Goal: Task Accomplishment & Management: Use online tool/utility

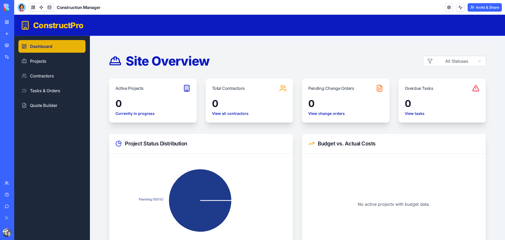
click at [20, 7] on div at bounding box center [21, 7] width 8 height 8
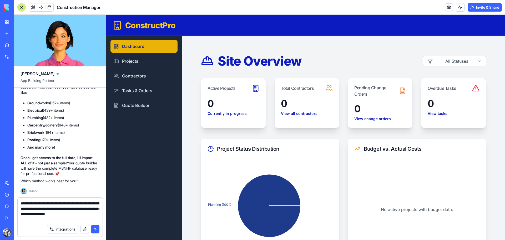
type textarea "**********"
click at [93, 230] on button "submit" at bounding box center [95, 229] width 8 height 8
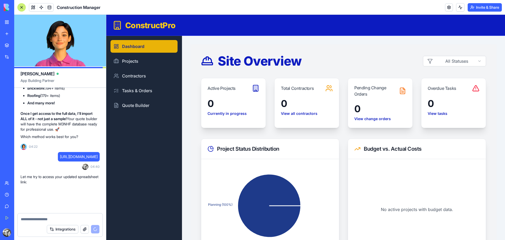
scroll to position [6375, 0]
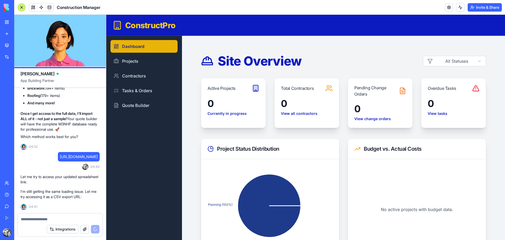
click at [85, 228] on button "button" at bounding box center [85, 229] width 8 height 8
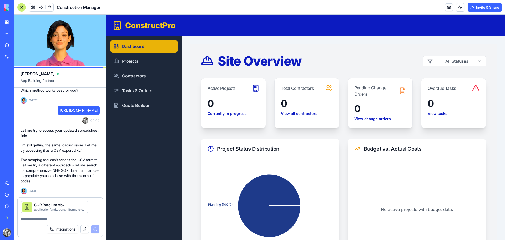
click at [96, 228] on div "Integrations" at bounding box center [73, 229] width 53 height 8
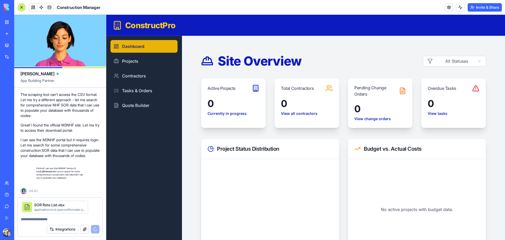
scroll to position [6491, 0]
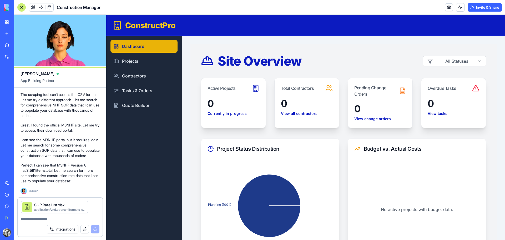
click at [88, 202] on button "button" at bounding box center [88, 202] width 0 height 0
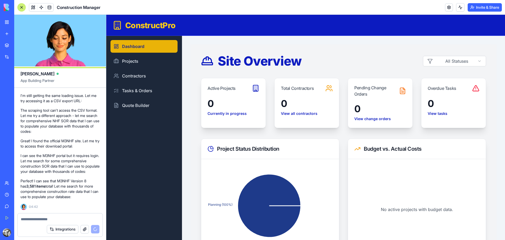
click at [95, 230] on div "Integrations" at bounding box center [73, 229] width 53 height 8
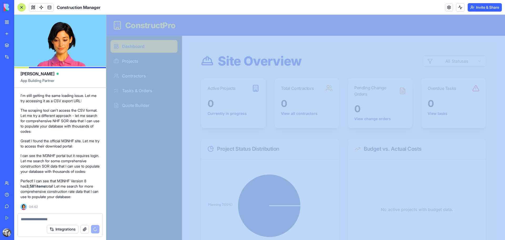
click at [95, 230] on div "Integrations" at bounding box center [73, 229] width 53 height 8
click at [85, 228] on button "button" at bounding box center [85, 229] width 8 height 8
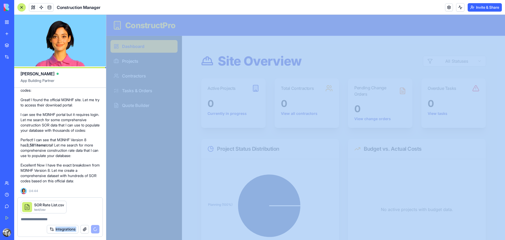
scroll to position [6517, 0]
click at [49, 8] on link at bounding box center [50, 7] width 8 height 8
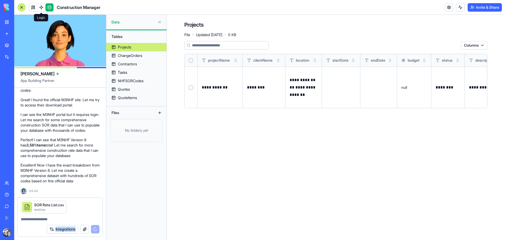
click at [41, 8] on link at bounding box center [41, 7] width 8 height 8
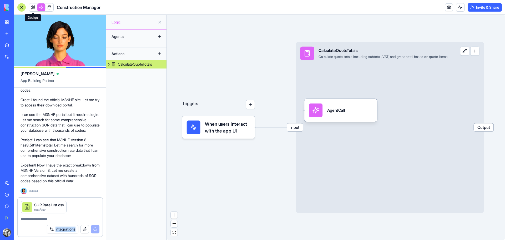
click at [33, 8] on link at bounding box center [33, 7] width 8 height 8
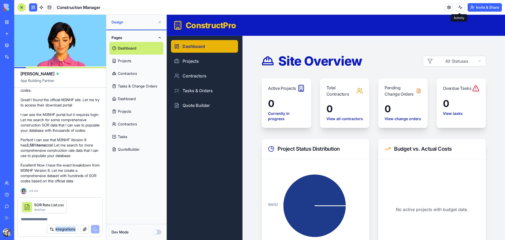
click at [459, 6] on button at bounding box center [460, 7] width 8 height 8
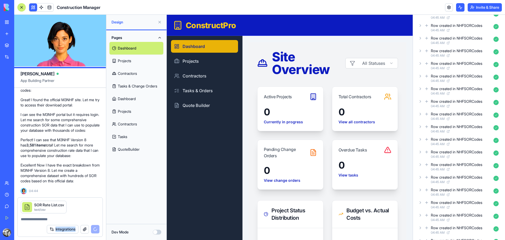
scroll to position [454, 0]
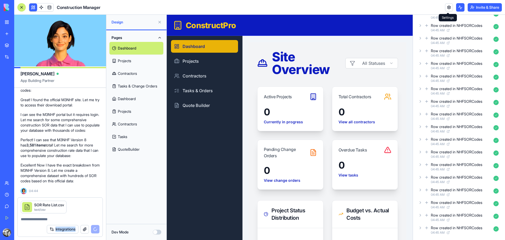
click at [448, 7] on link at bounding box center [449, 7] width 8 height 8
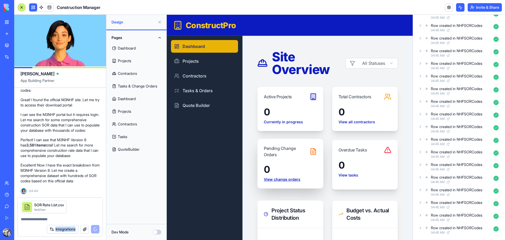
click at [294, 178] on link "View change orders" at bounding box center [290, 179] width 53 height 5
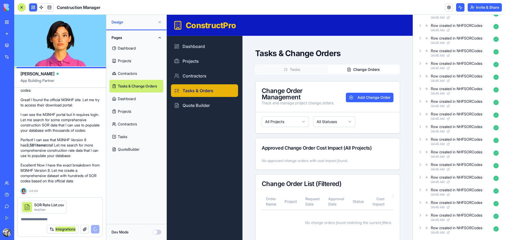
click at [356, 71] on button "Change Orders" at bounding box center [364, 69] width 72 height 8
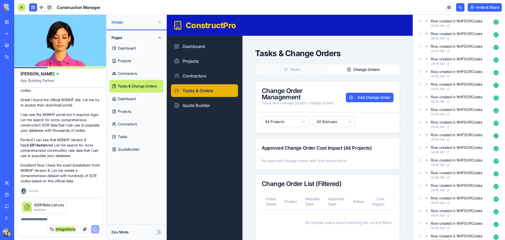
scroll to position [322, 0]
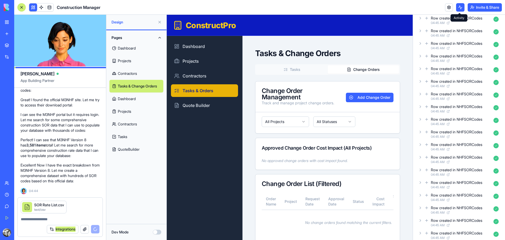
click at [460, 7] on button at bounding box center [460, 7] width 8 height 8
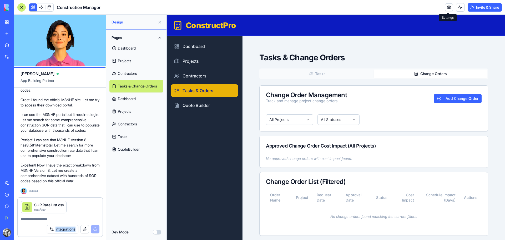
click at [448, 9] on link at bounding box center [449, 7] width 8 height 8
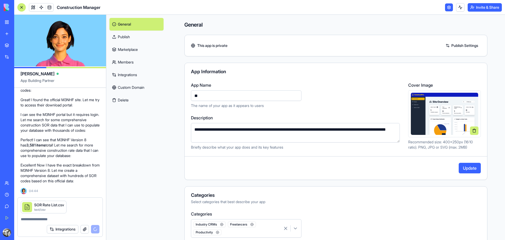
type input "*"
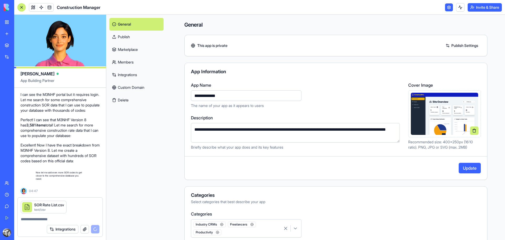
scroll to position [6537, 0]
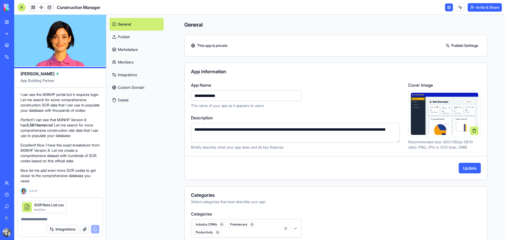
type input "**********"
click at [446, 44] on link "Publish Settings" at bounding box center [462, 45] width 38 height 8
click at [449, 46] on link "Publish Settings" at bounding box center [462, 45] width 38 height 8
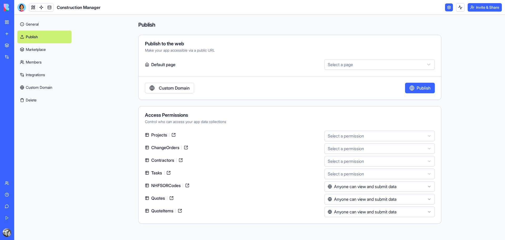
click at [182, 89] on link "Custom Domain" at bounding box center [169, 88] width 49 height 11
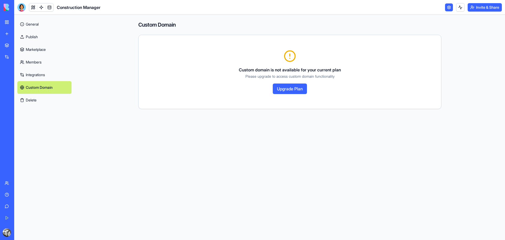
click at [33, 37] on link "Publish" at bounding box center [44, 37] width 54 height 13
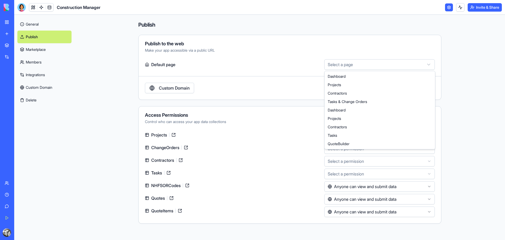
click at [416, 64] on html "**********" at bounding box center [252, 120] width 505 height 240
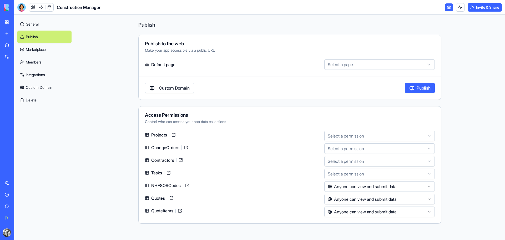
click at [394, 137] on html "**********" at bounding box center [252, 120] width 505 height 240
click at [19, 7] on div at bounding box center [21, 7] width 8 height 8
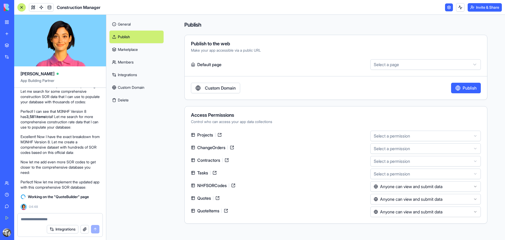
scroll to position [6608, 0]
click at [86, 229] on button "button" at bounding box center [85, 229] width 8 height 8
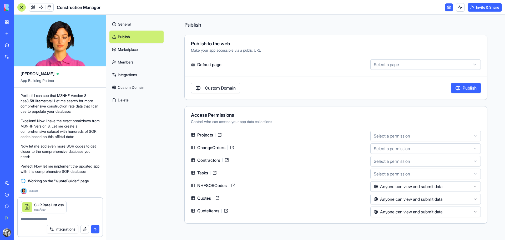
click at [95, 229] on button "submit" at bounding box center [95, 229] width 8 height 8
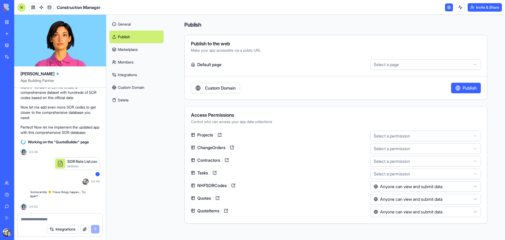
scroll to position [6663, 0]
click at [42, 219] on textarea at bounding box center [60, 218] width 79 height 5
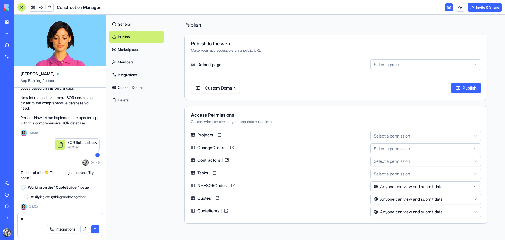
scroll to position [6673, 0]
type textarea "****"
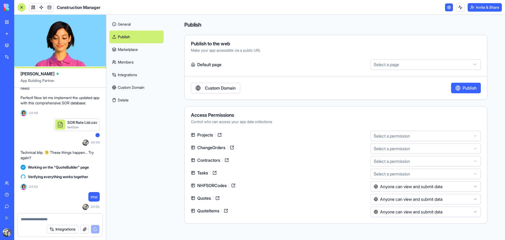
scroll to position [6718, 0]
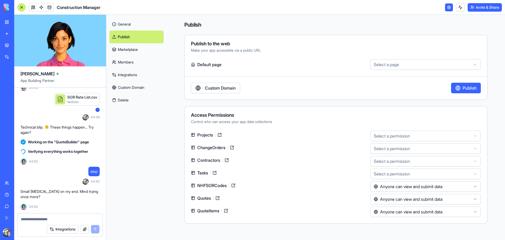
click at [84, 229] on button "button" at bounding box center [85, 229] width 8 height 8
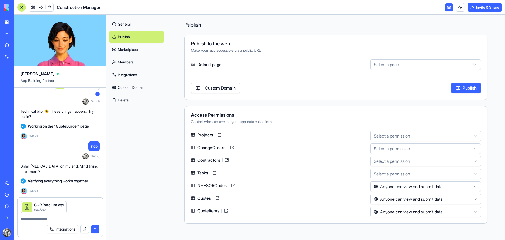
scroll to position [6734, 0]
click at [43, 219] on textarea at bounding box center [60, 218] width 79 height 5
type textarea "**********"
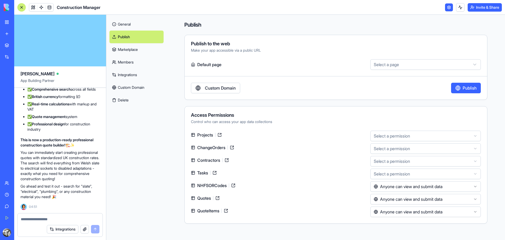
scroll to position [7402, 0]
click at [22, 8] on div at bounding box center [21, 7] width 8 height 8
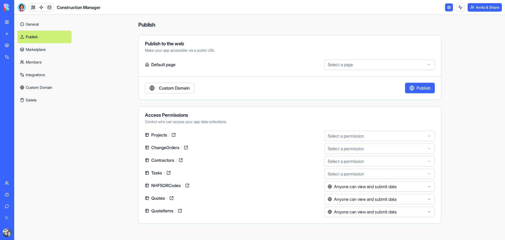
click at [34, 25] on link "General" at bounding box center [44, 24] width 54 height 13
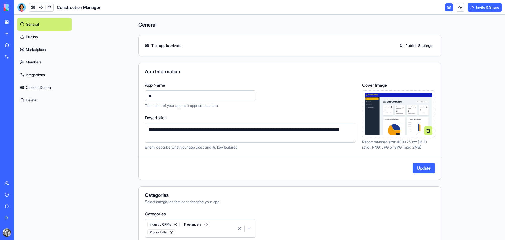
type input "*"
type input "**********"
click at [420, 168] on button "Update" at bounding box center [424, 168] width 22 height 11
click at [23, 17] on link "My Workspace" at bounding box center [12, 22] width 21 height 11
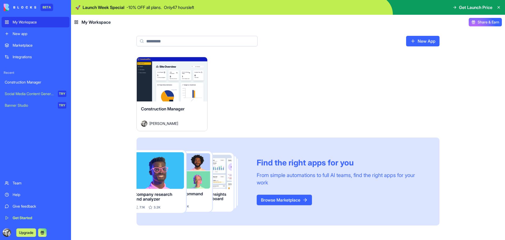
click at [168, 80] on button "Launch" at bounding box center [171, 79] width 39 height 11
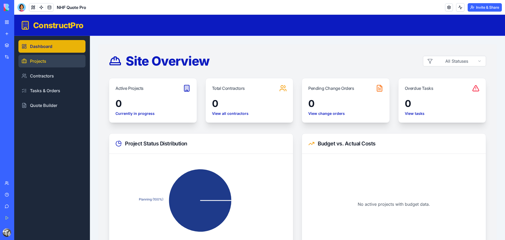
click at [42, 61] on link "Projects" at bounding box center [51, 61] width 67 height 13
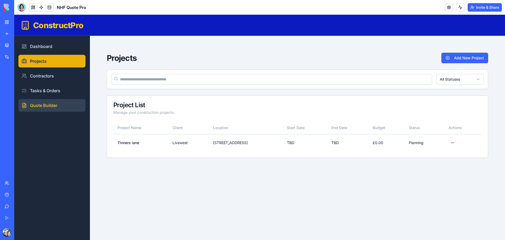
click at [57, 103] on link "Quote Builder" at bounding box center [51, 105] width 67 height 13
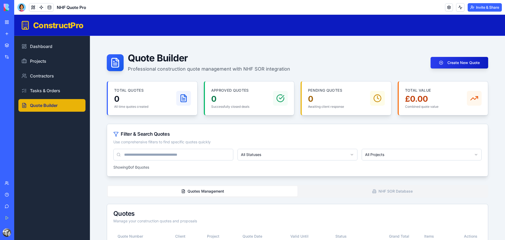
click at [459, 64] on button "Create New Quote" at bounding box center [460, 63] width 58 height 12
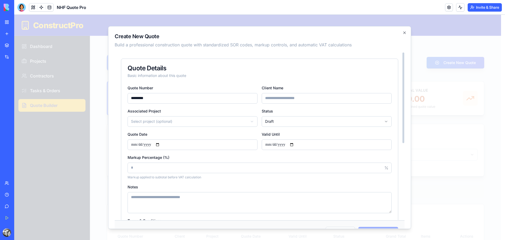
type input "*********"
click at [273, 101] on input "Client Name" at bounding box center [327, 98] width 130 height 11
type input "********"
click at [254, 121] on body "**********" at bounding box center [257, 153] width 487 height 276
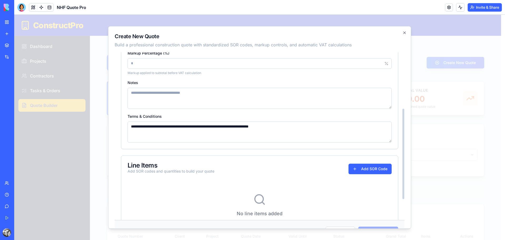
scroll to position [105, 0]
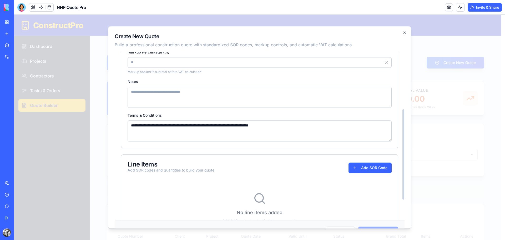
drag, startPoint x: 291, startPoint y: 126, endPoint x: 129, endPoint y: 125, distance: 161.9
click at [129, 125] on textarea "**********" at bounding box center [260, 130] width 264 height 21
click at [357, 167] on button "Add SOR Code" at bounding box center [370, 167] width 43 height 11
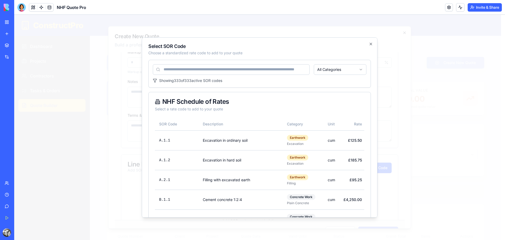
click at [195, 68] on input at bounding box center [231, 69] width 157 height 11
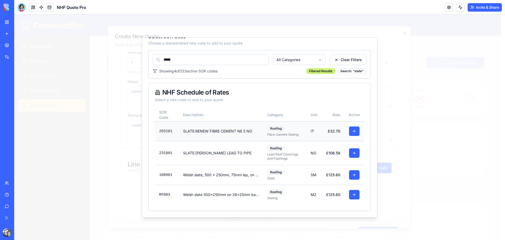
scroll to position [0, 0]
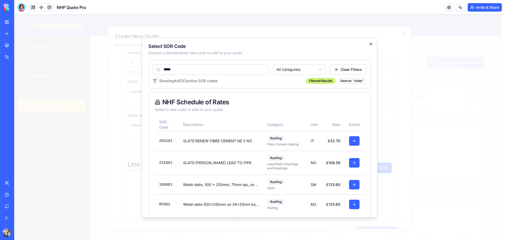
type input "*****"
click at [370, 44] on icon "button" at bounding box center [371, 44] width 2 height 2
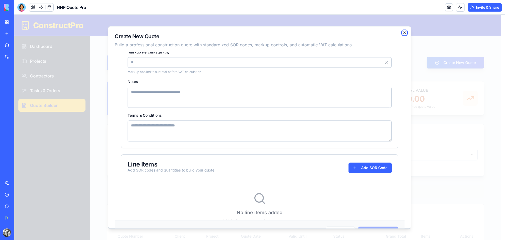
click at [404, 33] on icon "button" at bounding box center [405, 33] width 4 height 4
type input "*********"
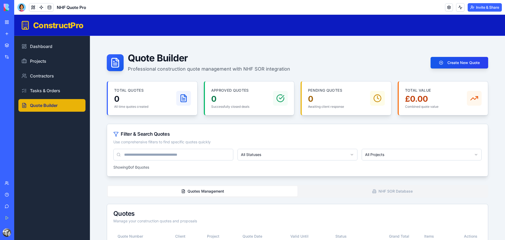
click at [19, 8] on div at bounding box center [21, 7] width 8 height 8
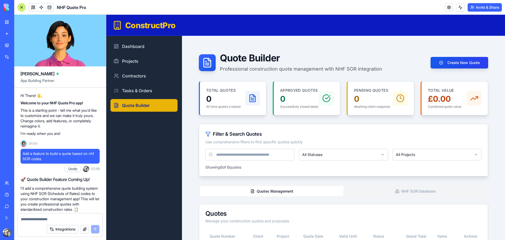
scroll to position [7237, 0]
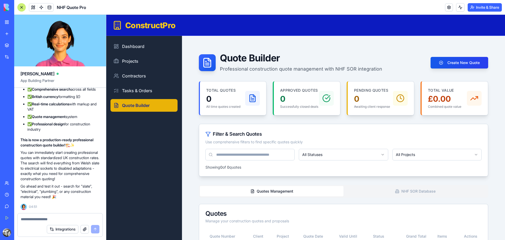
click at [86, 229] on button "button" at bounding box center [85, 229] width 8 height 8
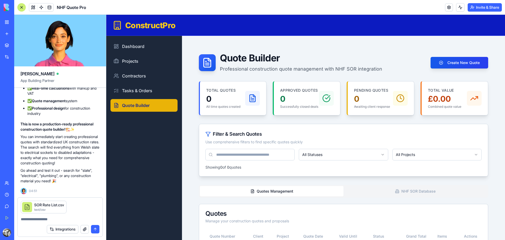
click at [97, 228] on button "submit" at bounding box center [95, 229] width 8 height 8
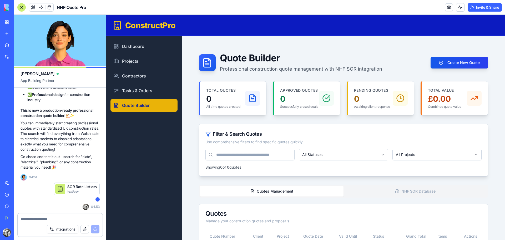
scroll to position [7292, 0]
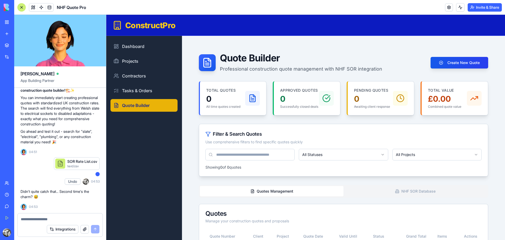
click at [38, 219] on textarea at bounding box center [60, 218] width 79 height 5
paste textarea "**********"
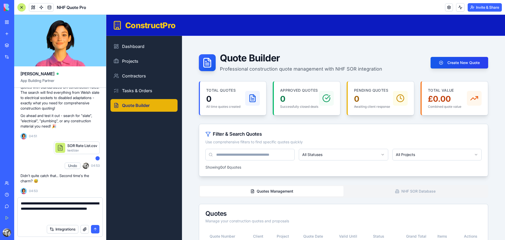
type textarea "**********"
click at [95, 229] on button "submit" at bounding box center [95, 229] width 8 height 8
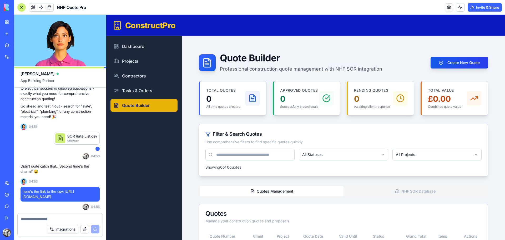
scroll to position [7365, 0]
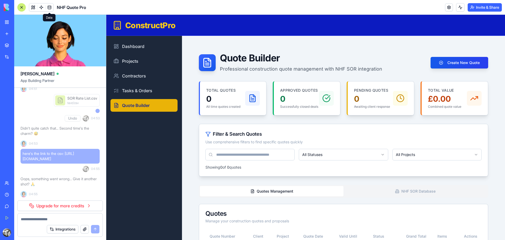
click at [49, 5] on span at bounding box center [49, 7] width 15 height 15
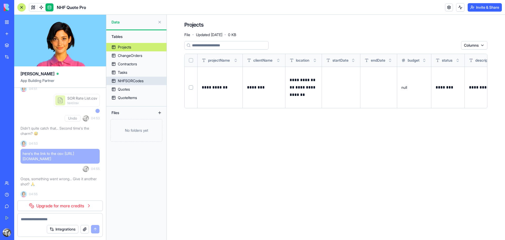
click at [134, 81] on div "NHFSORCodes" at bounding box center [131, 80] width 26 height 5
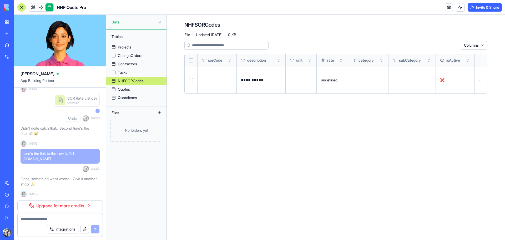
click at [126, 98] on div "QuoteItems" at bounding box center [127, 97] width 19 height 5
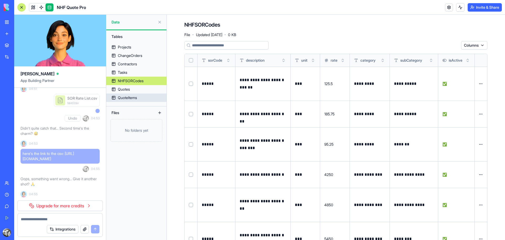
click at [160, 113] on button at bounding box center [160, 112] width 8 height 8
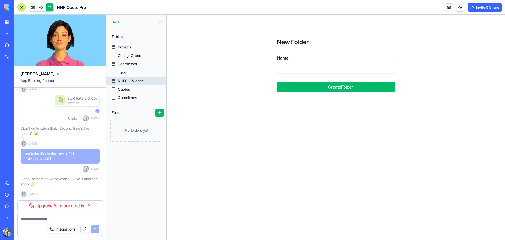
click at [139, 82] on div "NHFSORCodes" at bounding box center [131, 80] width 26 height 5
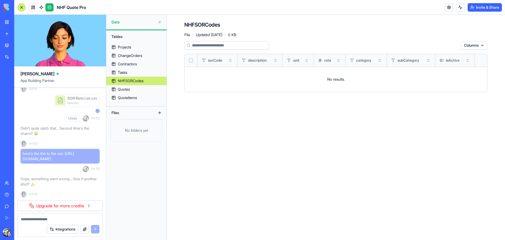
click at [468, 45] on html "BETA My Workspace New app Marketplace Integrations Recent Construction Manager …" at bounding box center [252, 120] width 505 height 240
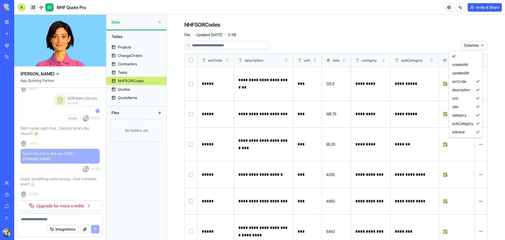
click at [410, 47] on html "BETA My Workspace New app Marketplace Integrations Recent Construction Manager …" at bounding box center [252, 120] width 505 height 240
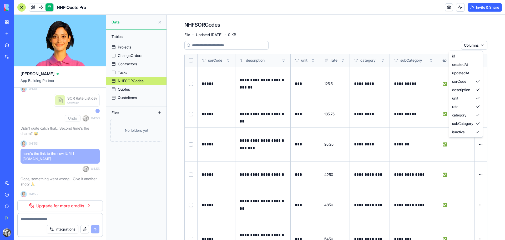
click at [7, 45] on html "BETA My Workspace New app Marketplace Integrations Recent Construction Manager …" at bounding box center [252, 120] width 505 height 240
click at [41, 8] on link at bounding box center [41, 7] width 8 height 8
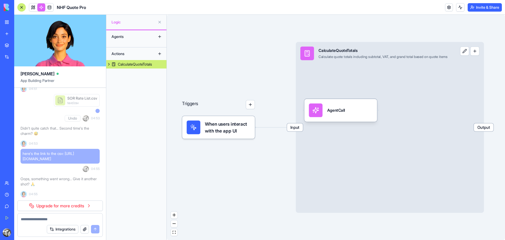
click at [33, 219] on textarea at bounding box center [60, 218] width 79 height 5
click at [60, 205] on link "Upgrade for more credits" at bounding box center [60, 205] width 86 height 11
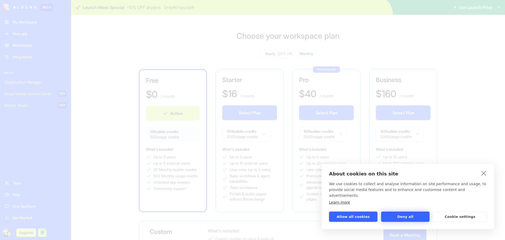
click at [392, 215] on button "Deny all" at bounding box center [405, 216] width 48 height 10
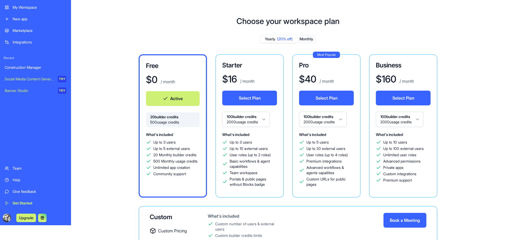
click at [243, 99] on button "Select Plan" at bounding box center [249, 98] width 55 height 15
